Goal: Task Accomplishment & Management: Use online tool/utility

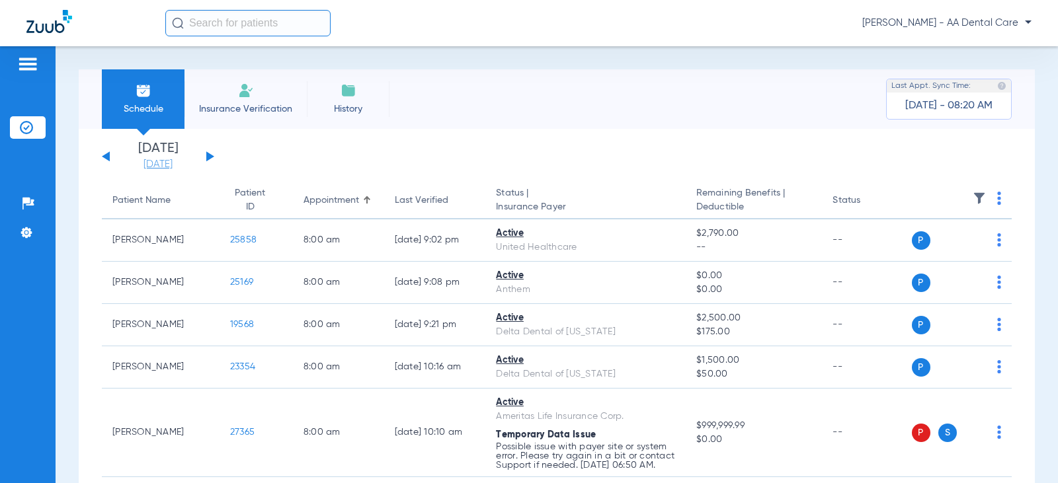
click at [151, 167] on link "[DATE]" at bounding box center [157, 164] width 79 height 13
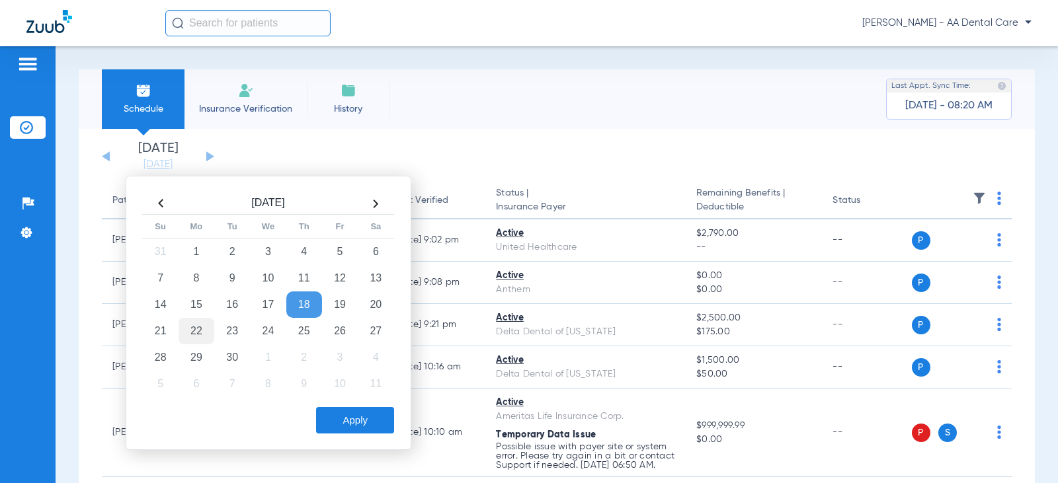
click at [190, 331] on td "22" at bounding box center [197, 331] width 36 height 26
click at [340, 405] on div "Apply" at bounding box center [267, 417] width 255 height 33
click at [344, 421] on button "Apply" at bounding box center [355, 420] width 78 height 26
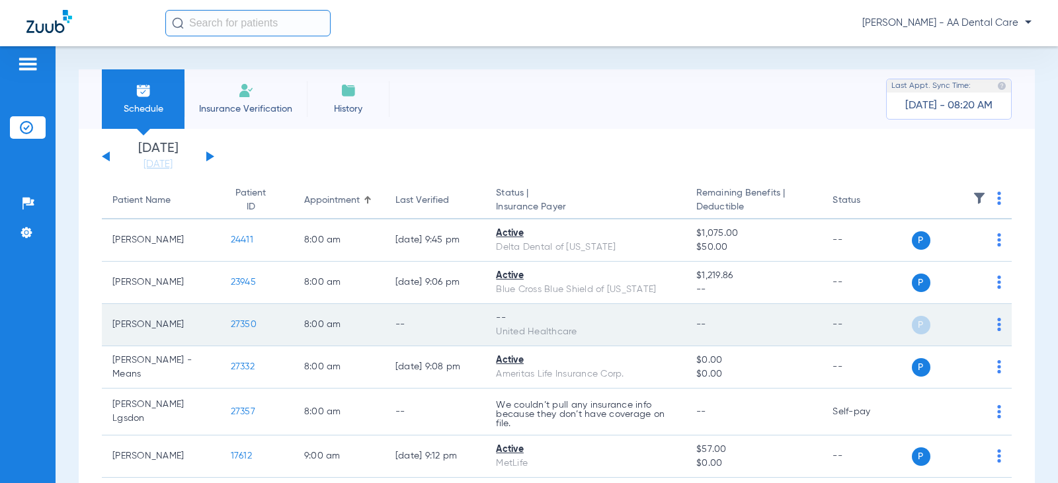
click at [997, 323] on img at bounding box center [999, 324] width 4 height 13
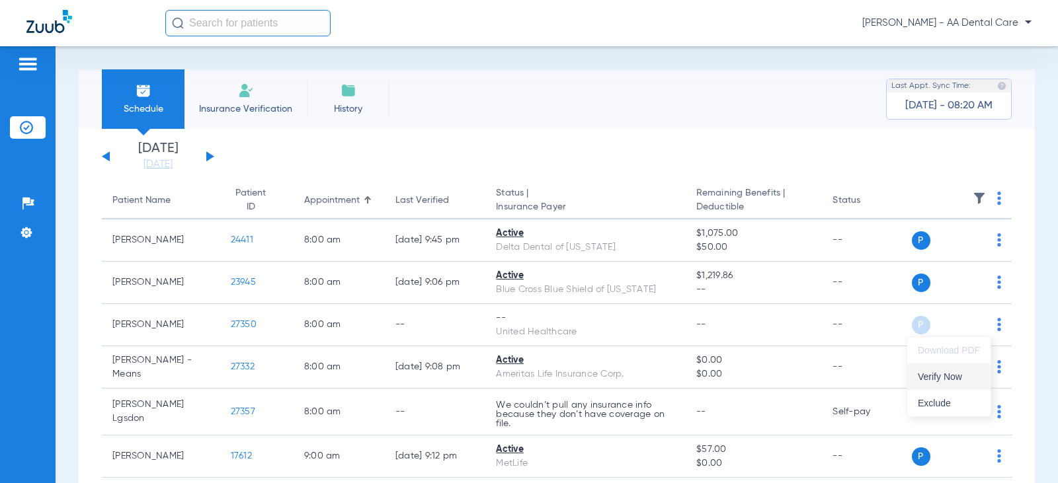
click at [941, 376] on span "Verify Now" at bounding box center [949, 376] width 62 height 9
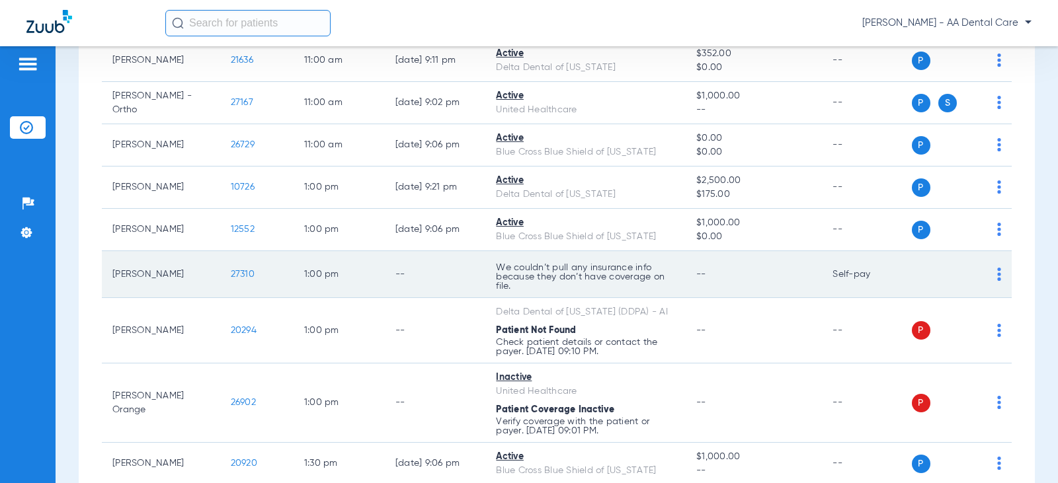
scroll to position [793, 0]
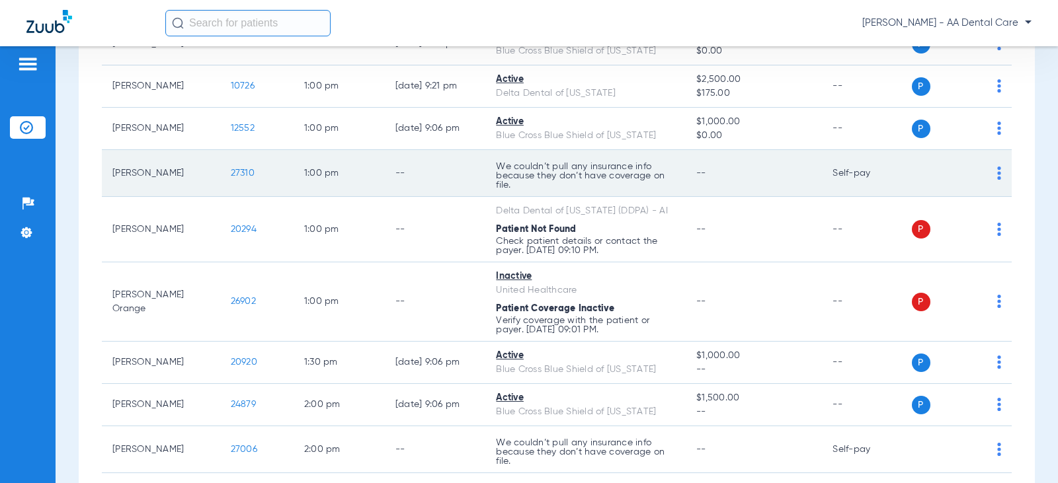
click at [339, 177] on td "1:00 PM" at bounding box center [339, 173] width 91 height 47
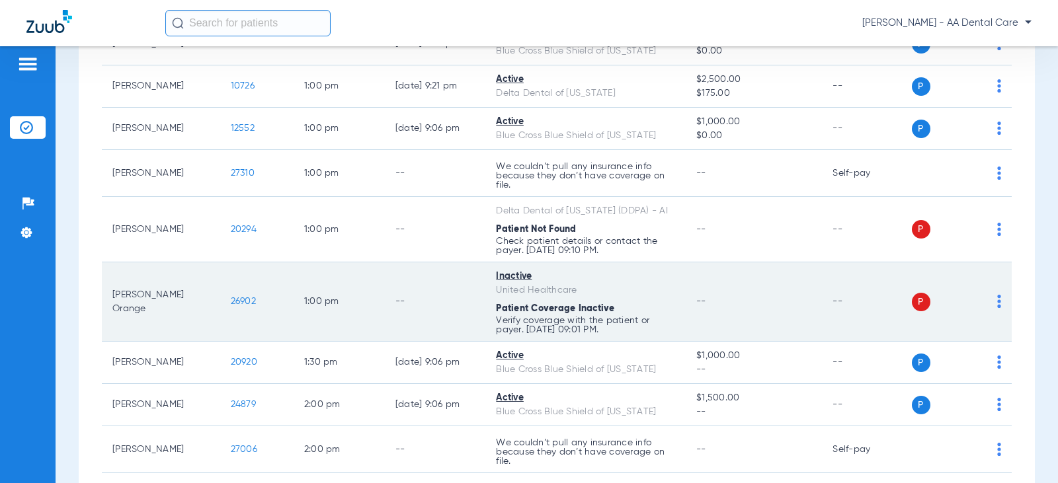
scroll to position [859, 0]
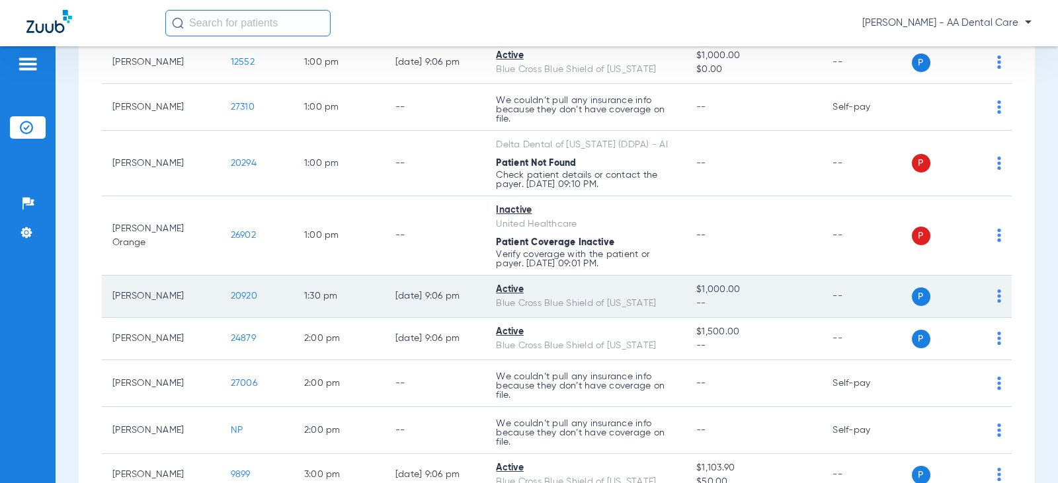
click at [686, 294] on td "$1,000.00 --" at bounding box center [754, 297] width 136 height 42
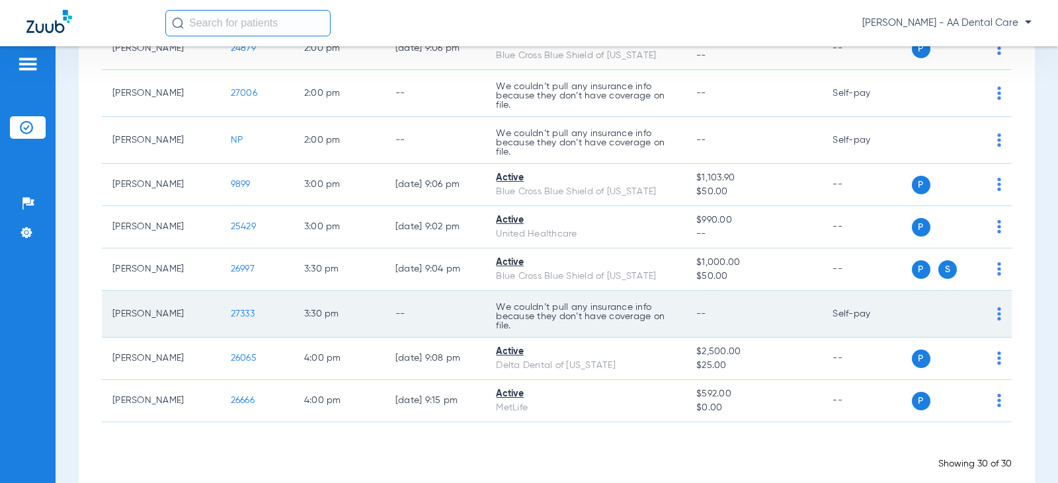
scroll to position [1174, 0]
